Goal: Task Accomplishment & Management: Manage account settings

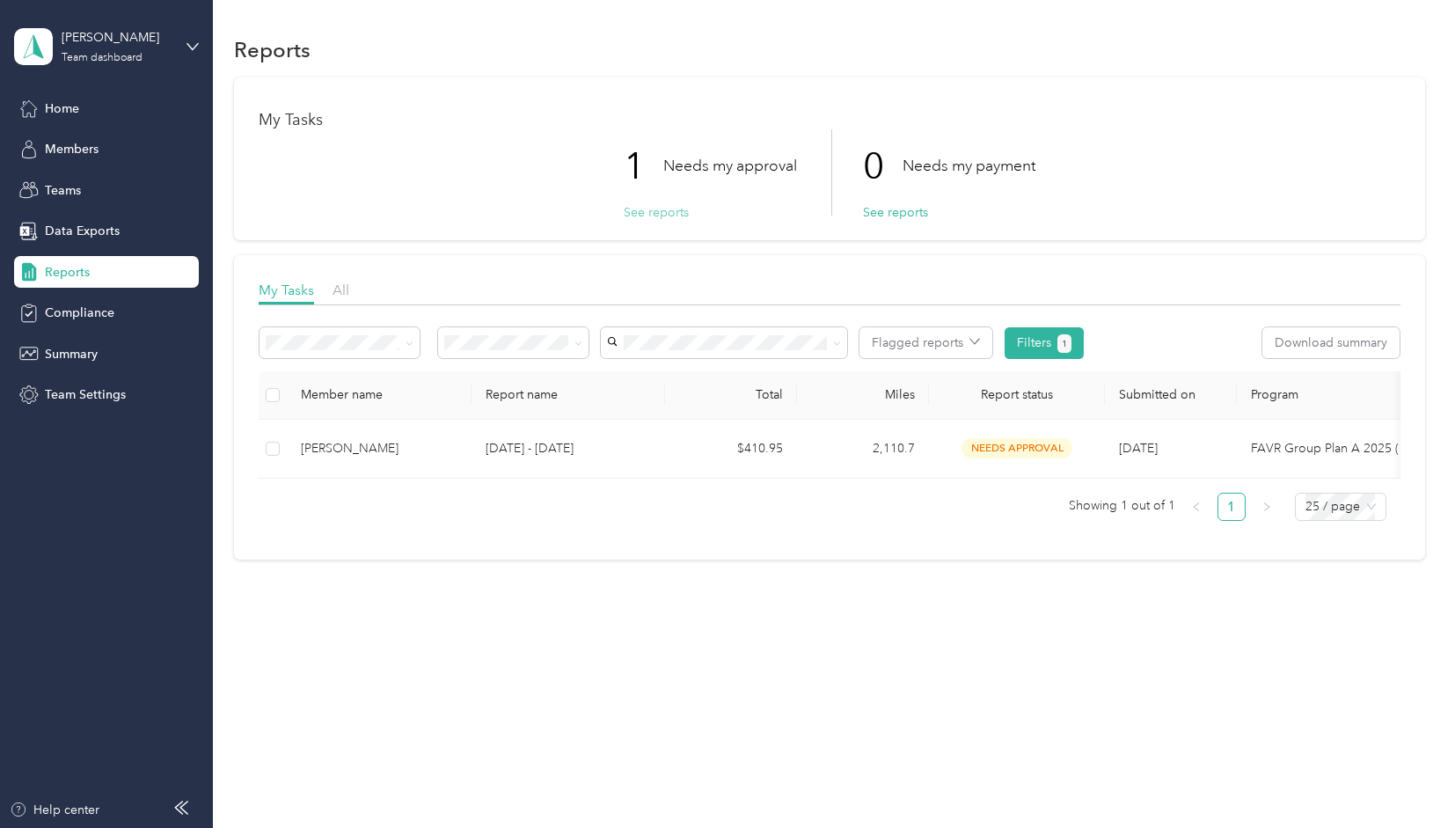
click at [672, 213] on button "See reports" at bounding box center [656, 212] width 65 height 18
click at [657, 214] on button "See reports" at bounding box center [656, 212] width 65 height 18
click at [644, 208] on button "See reports" at bounding box center [656, 212] width 65 height 18
click at [646, 211] on button "See reports" at bounding box center [656, 212] width 65 height 18
click at [663, 219] on button "See reports" at bounding box center [656, 212] width 65 height 18
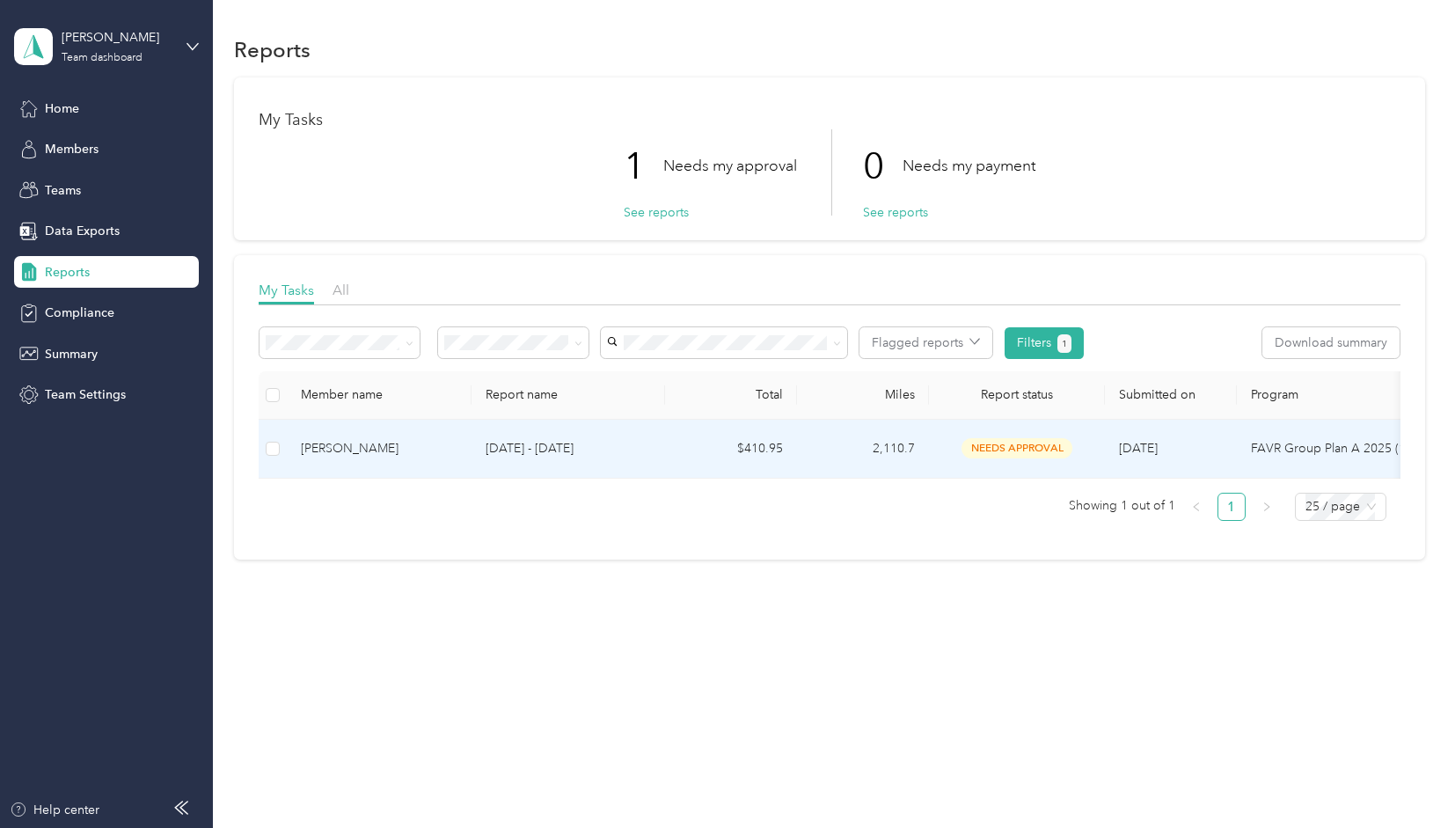
click at [997, 445] on span "needs approval" at bounding box center [1016, 448] width 111 height 20
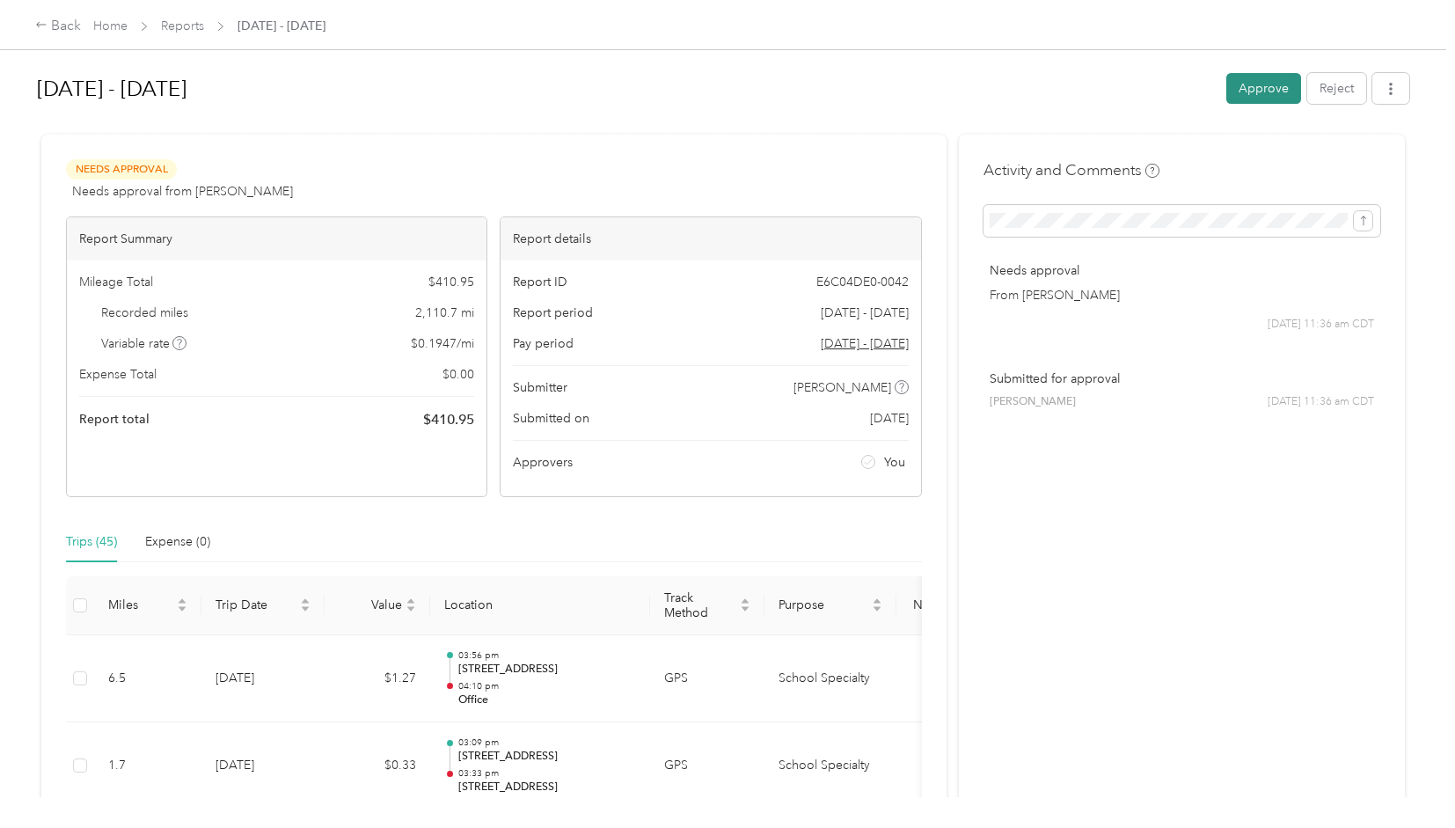
click at [1255, 89] on button "Approve" at bounding box center [1263, 88] width 75 height 31
